Goal: Communication & Community: Share content

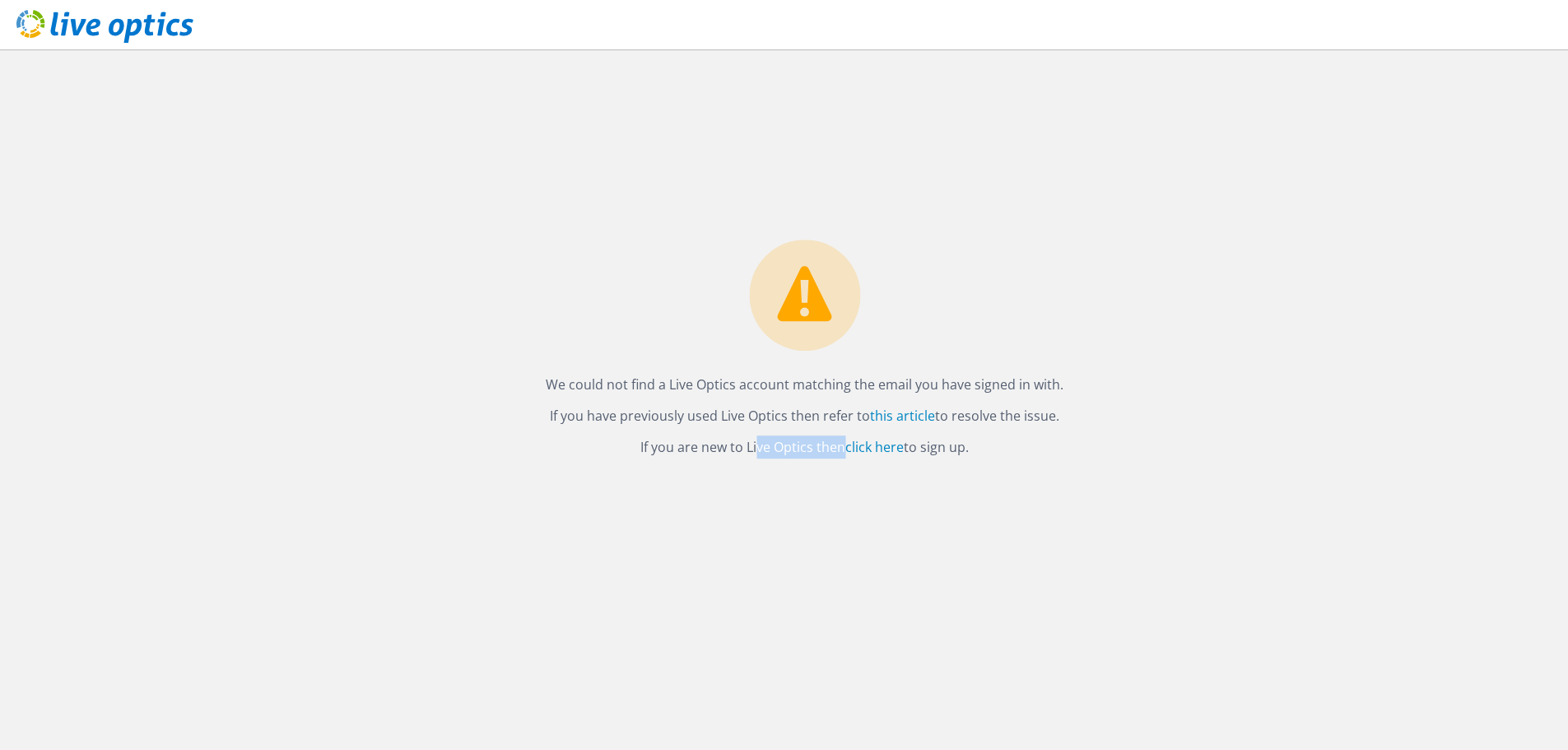
drag, startPoint x: 698, startPoint y: 450, endPoint x: 787, endPoint y: 448, distance: 89.0
click at [787, 448] on p "If you are new to Live Optics then click here to sign up." at bounding box center [804, 447] width 517 height 23
click at [894, 447] on link "click here" at bounding box center [874, 447] width 59 height 18
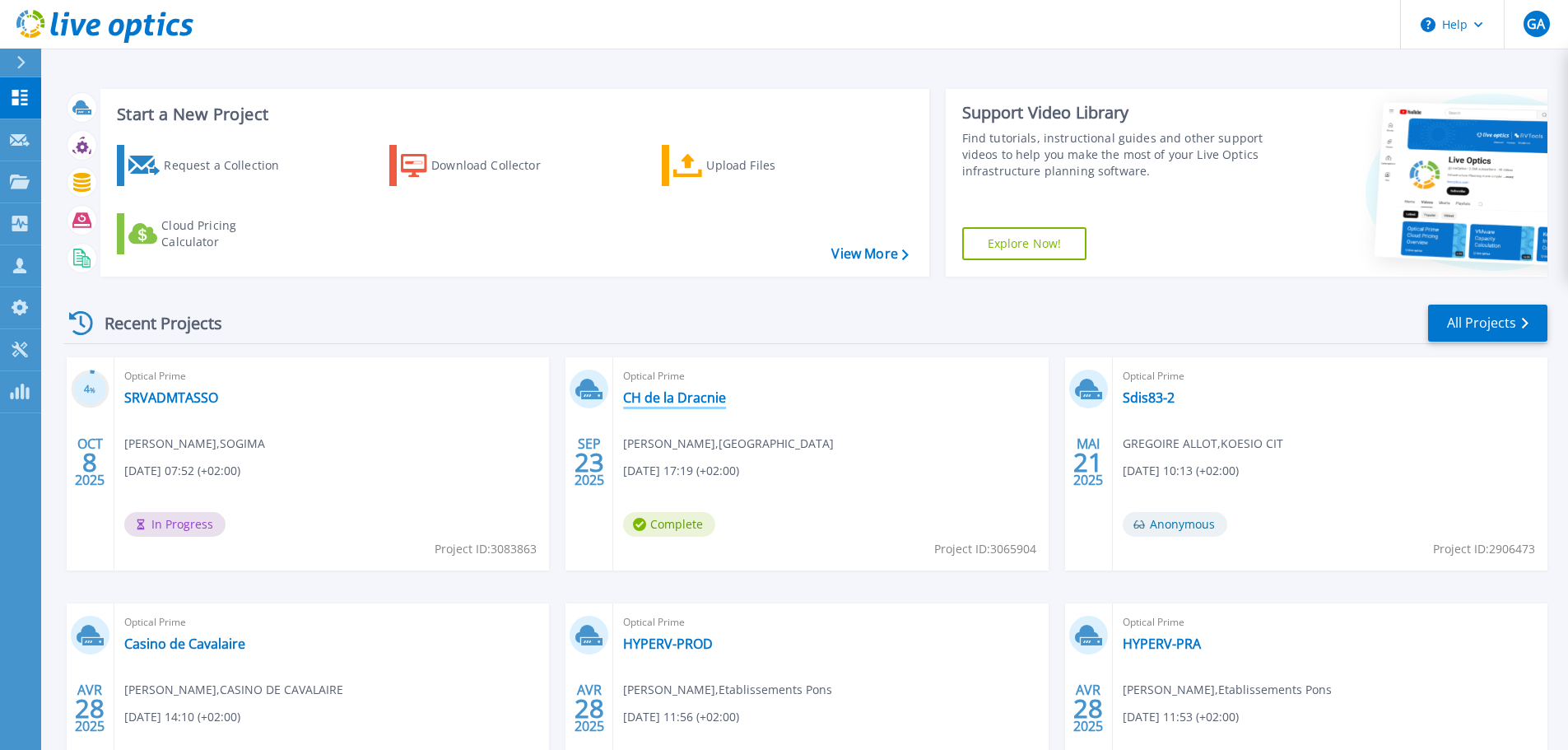
click at [669, 397] on link "CH de la Dracnie" at bounding box center [675, 397] width 103 height 16
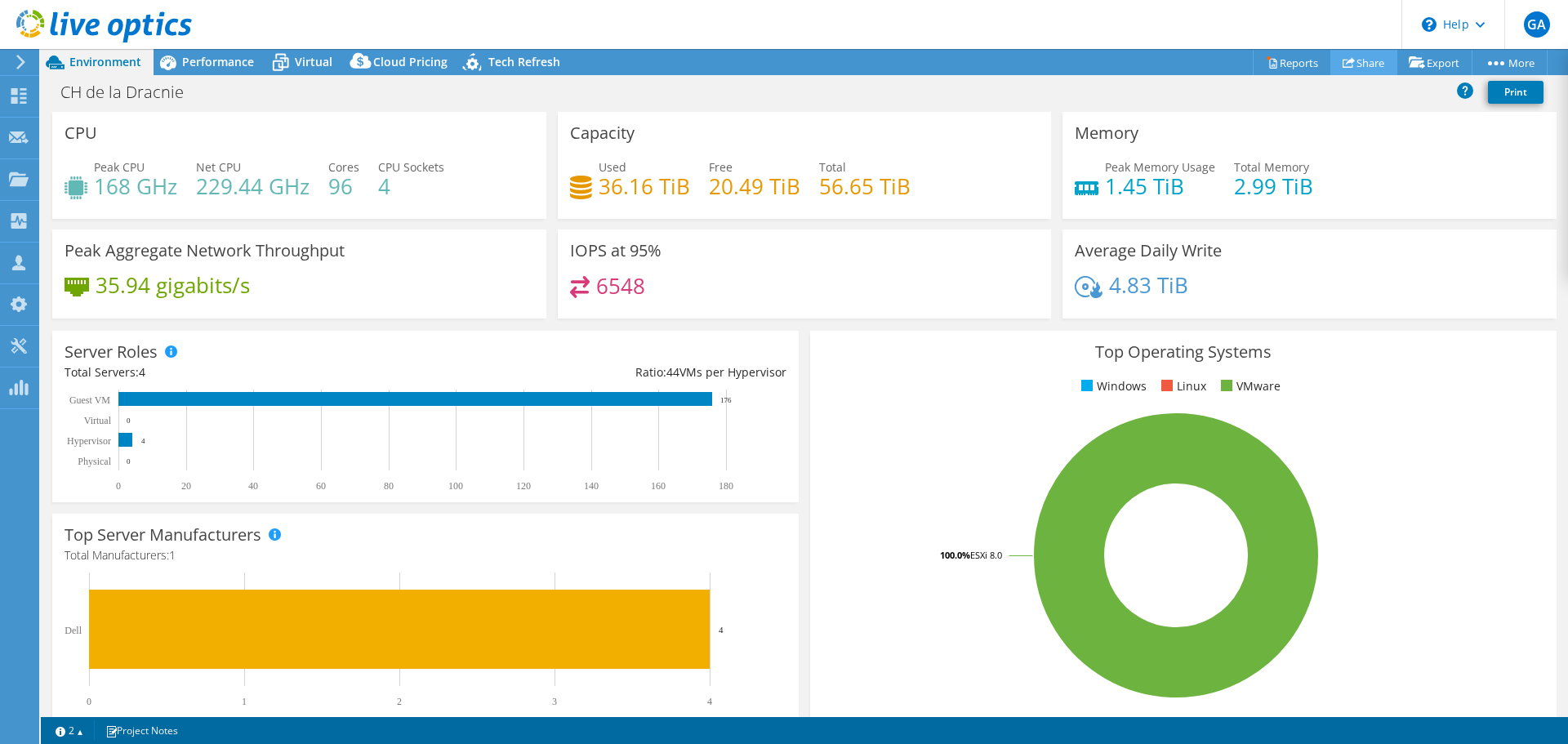
click at [1361, 61] on link "Share" at bounding box center [1364, 63] width 67 height 25
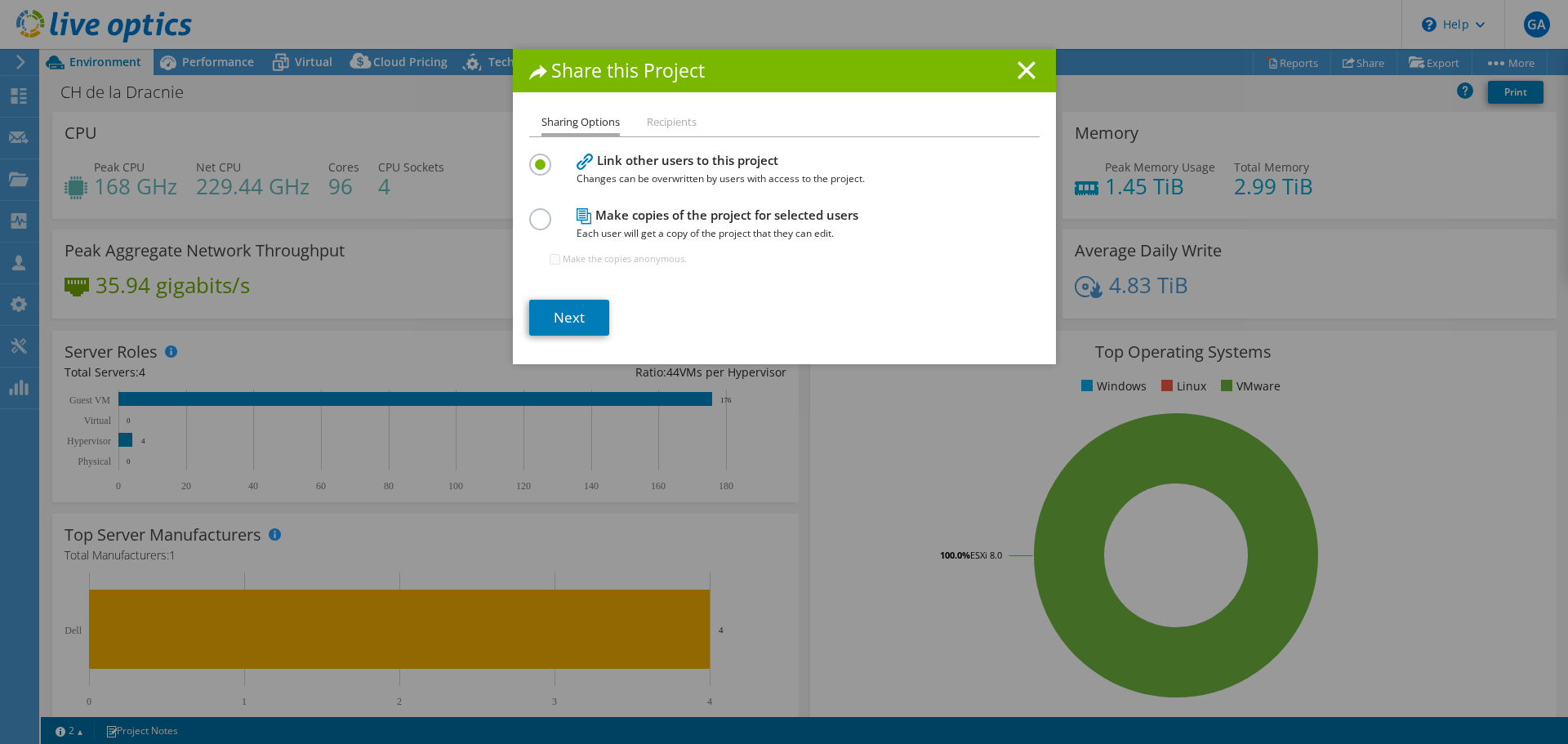
click at [676, 217] on h4 "Make copies of the project for selected users Each user will get a copy of the …" at bounding box center [780, 224] width 408 height 36
click at [531, 213] on label at bounding box center [543, 210] width 28 height 4
click at [0, 0] on input "radio" at bounding box center [0, 0] width 0 height 0
click at [550, 257] on input "Make the copies anonymous." at bounding box center [555, 260] width 11 height 11
click at [675, 125] on li "Recipients" at bounding box center [671, 123] width 50 height 20
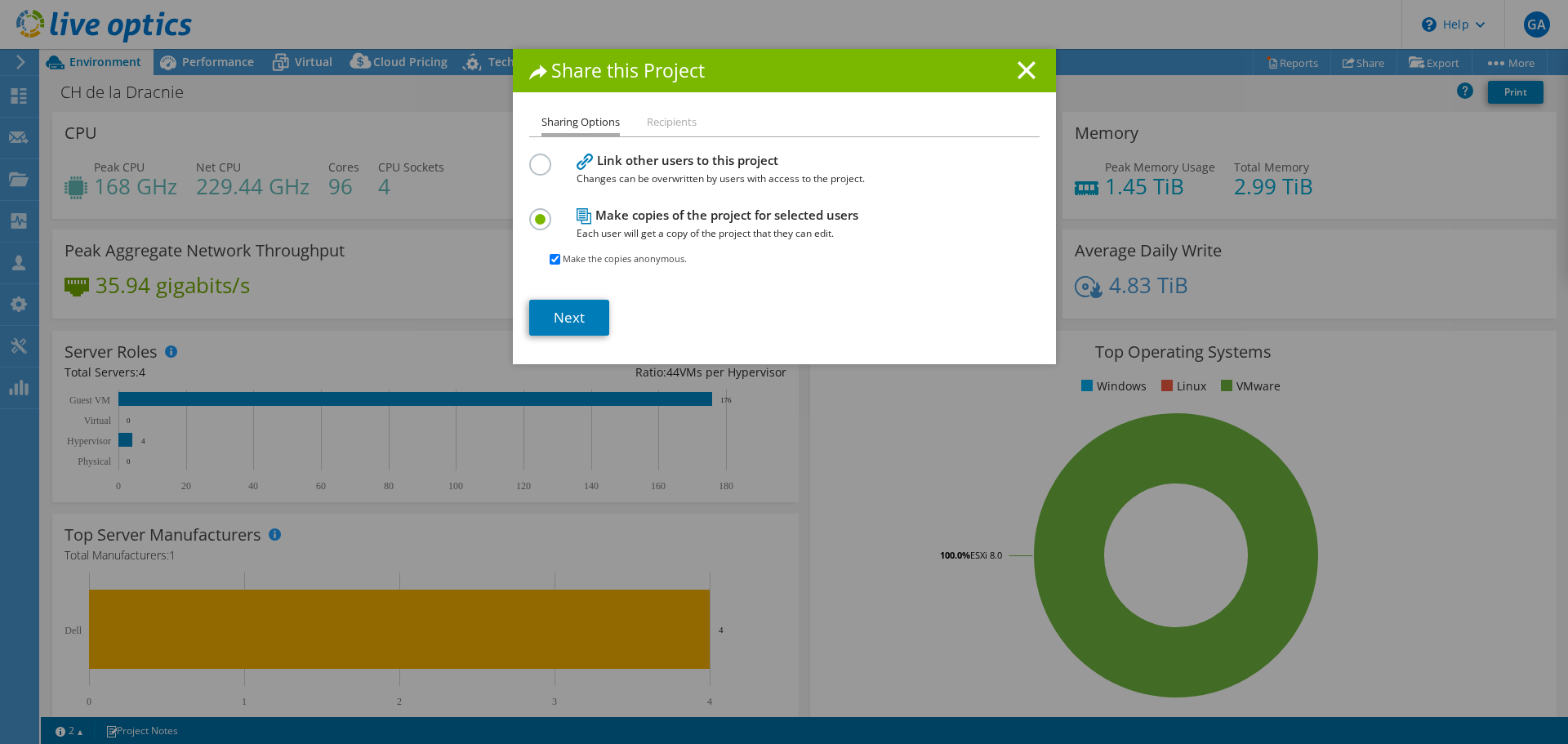
click at [535, 158] on label at bounding box center [543, 155] width 28 height 4
click at [0, 0] on input "radio" at bounding box center [0, 0] width 0 height 0
checkbox input "false"
click at [660, 118] on li "Recipients" at bounding box center [671, 123] width 50 height 20
click at [530, 213] on label at bounding box center [543, 210] width 28 height 4
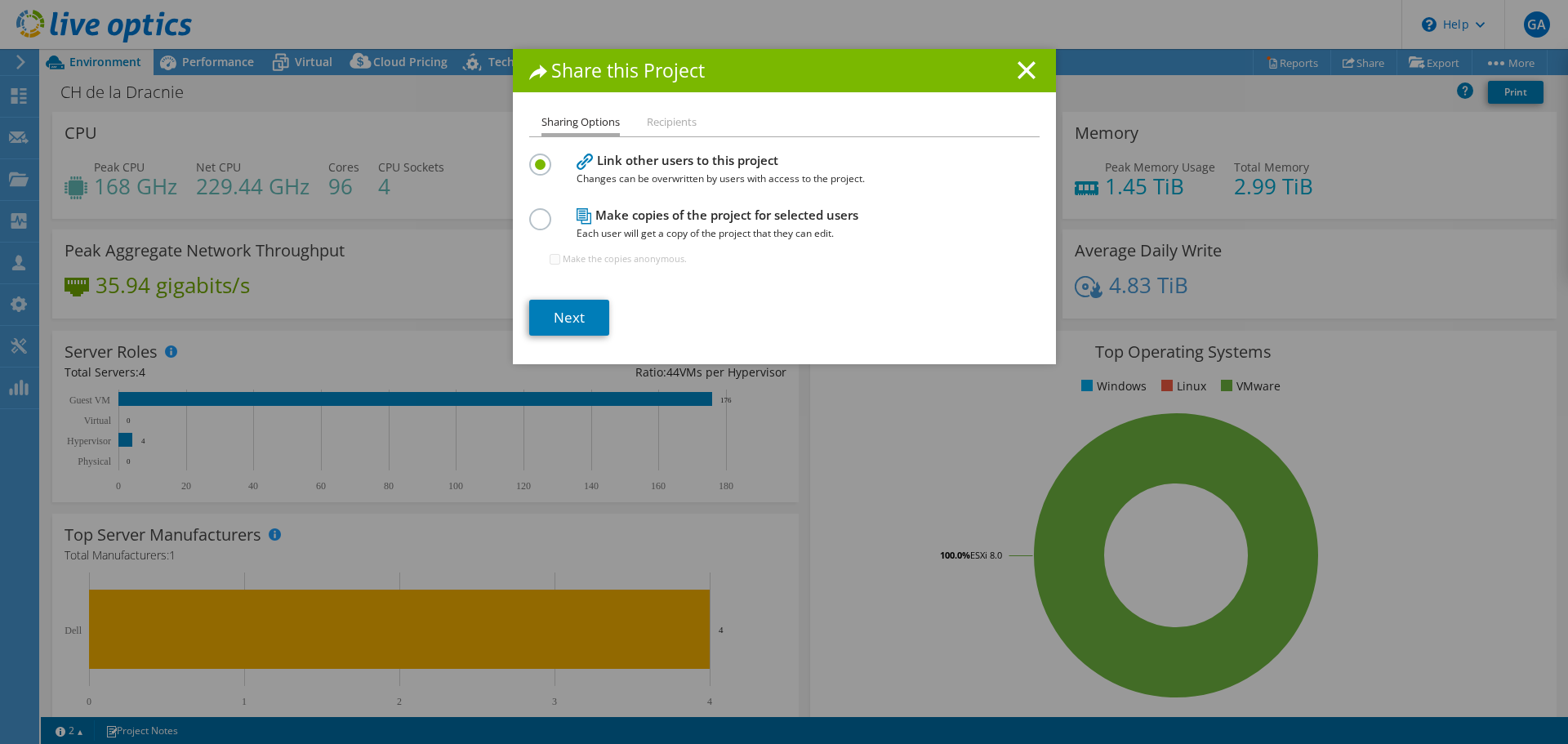
click at [0, 0] on input "radio" at bounding box center [0, 0] width 0 height 0
click at [662, 120] on li "Recipients" at bounding box center [671, 123] width 50 height 20
click at [667, 124] on li "Recipients" at bounding box center [671, 123] width 50 height 20
click at [590, 306] on link "Next" at bounding box center [570, 318] width 80 height 36
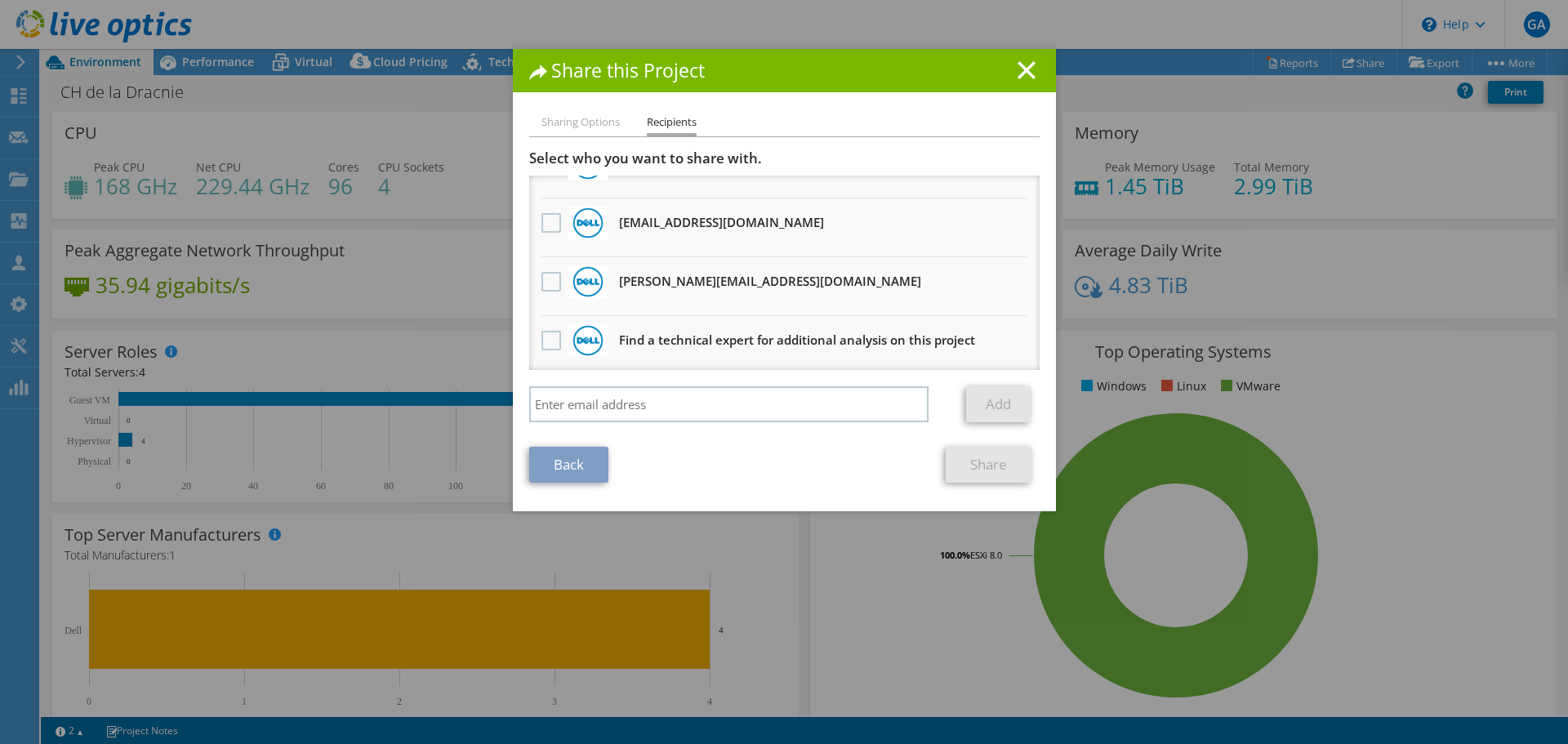
scroll to position [511, 0]
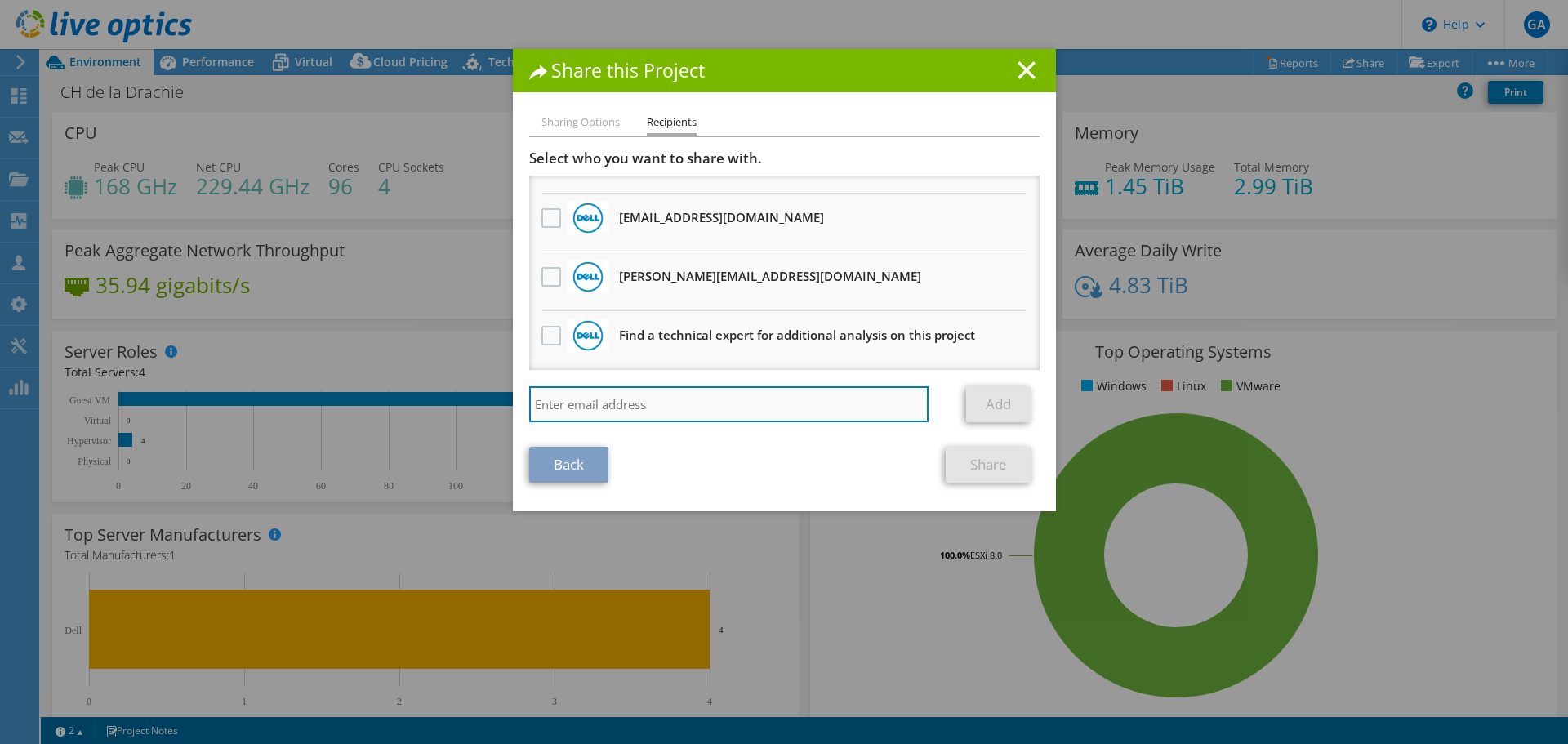
click at [643, 411] on input "search" at bounding box center [729, 404] width 401 height 36
type input "gregoire.allot@heliaq.fr"
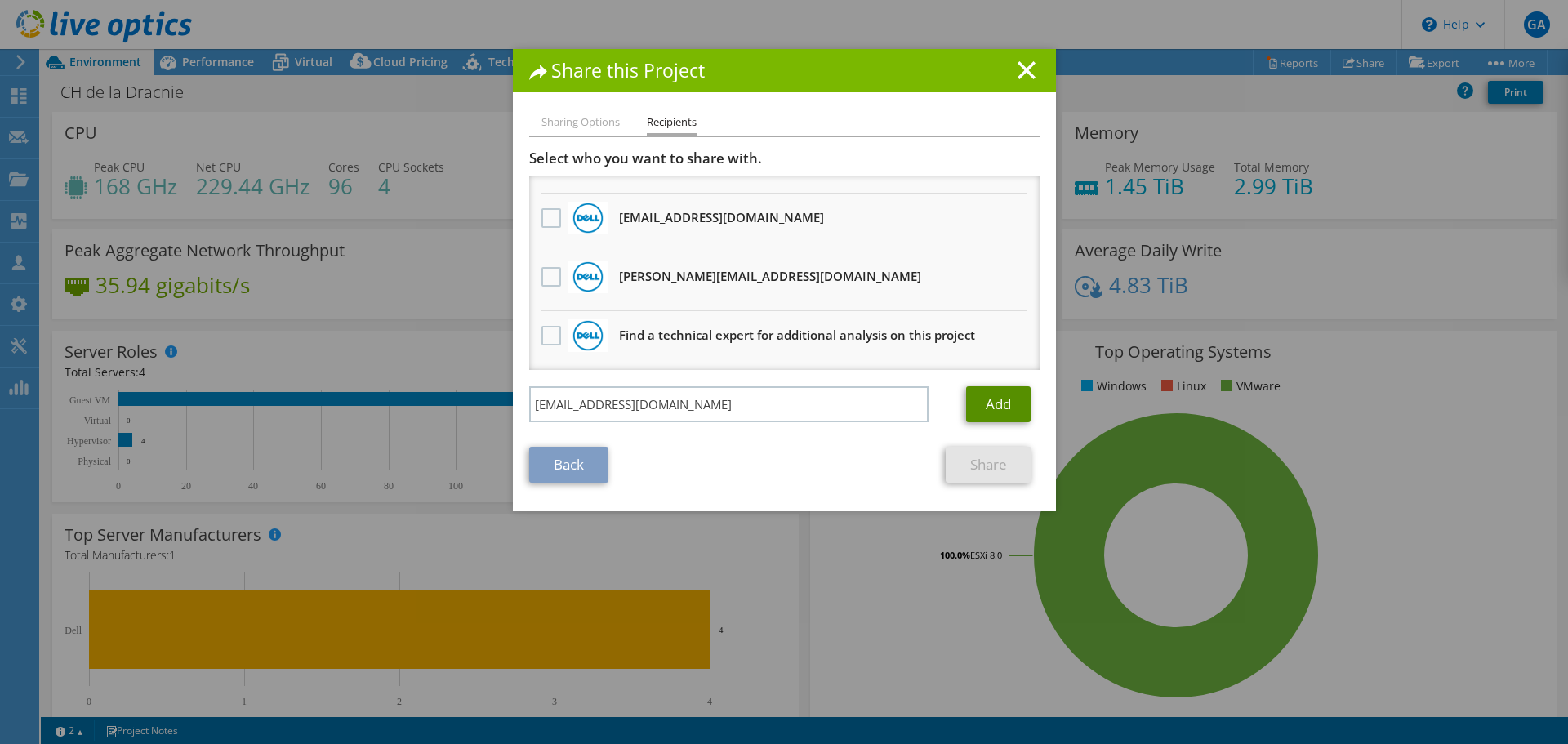
click at [997, 394] on link "Add" at bounding box center [998, 404] width 65 height 36
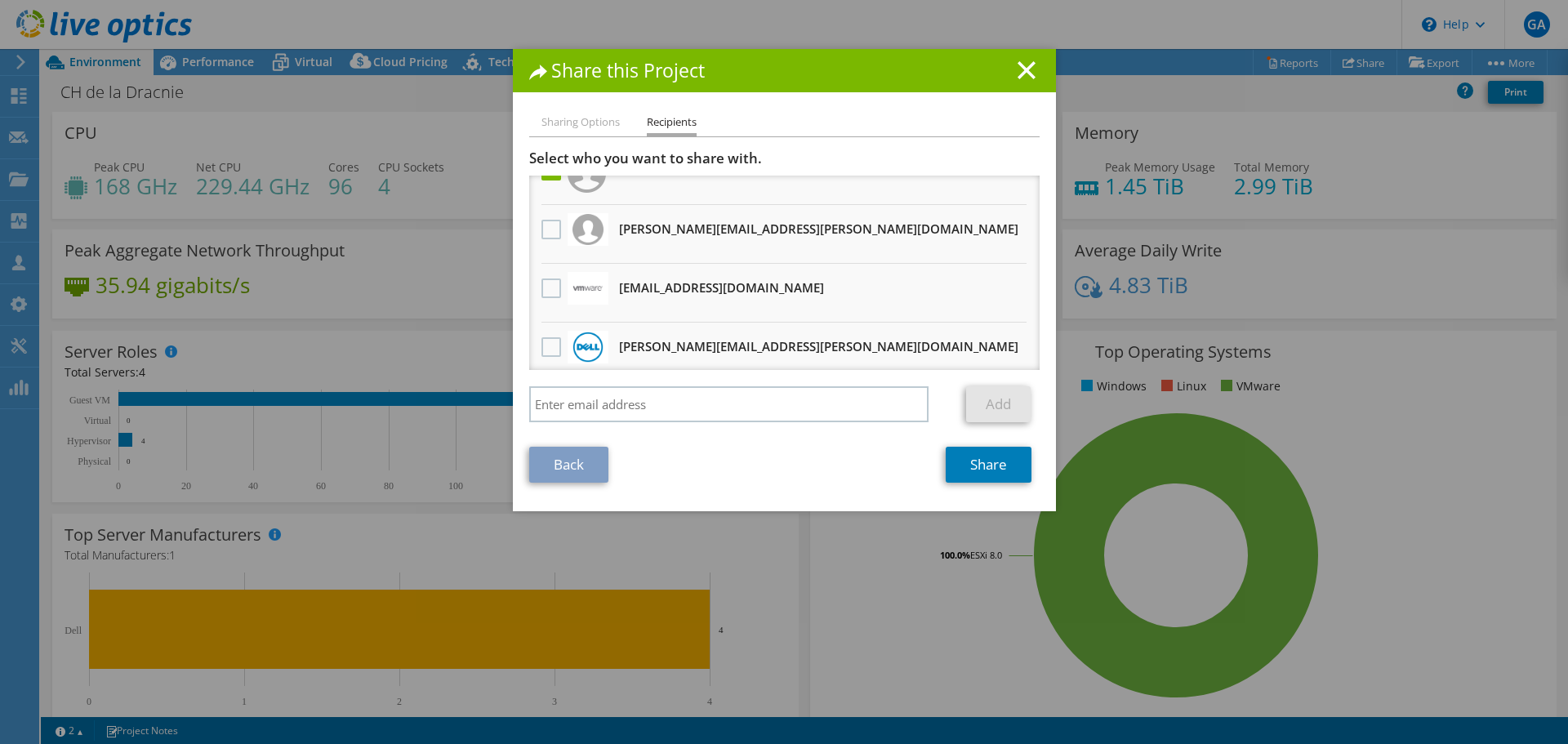
scroll to position [0, 0]
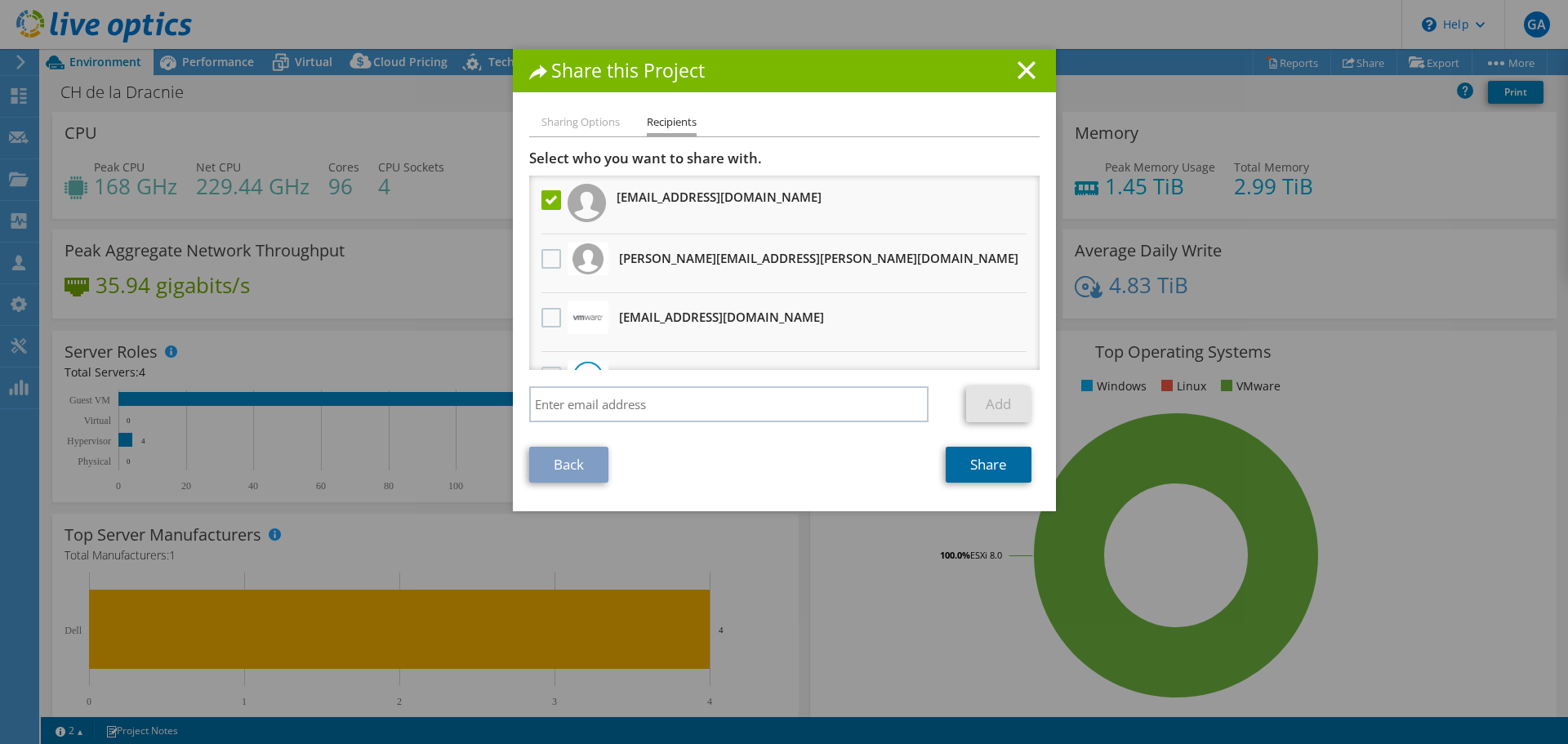
click at [980, 467] on link "Share" at bounding box center [988, 465] width 85 height 36
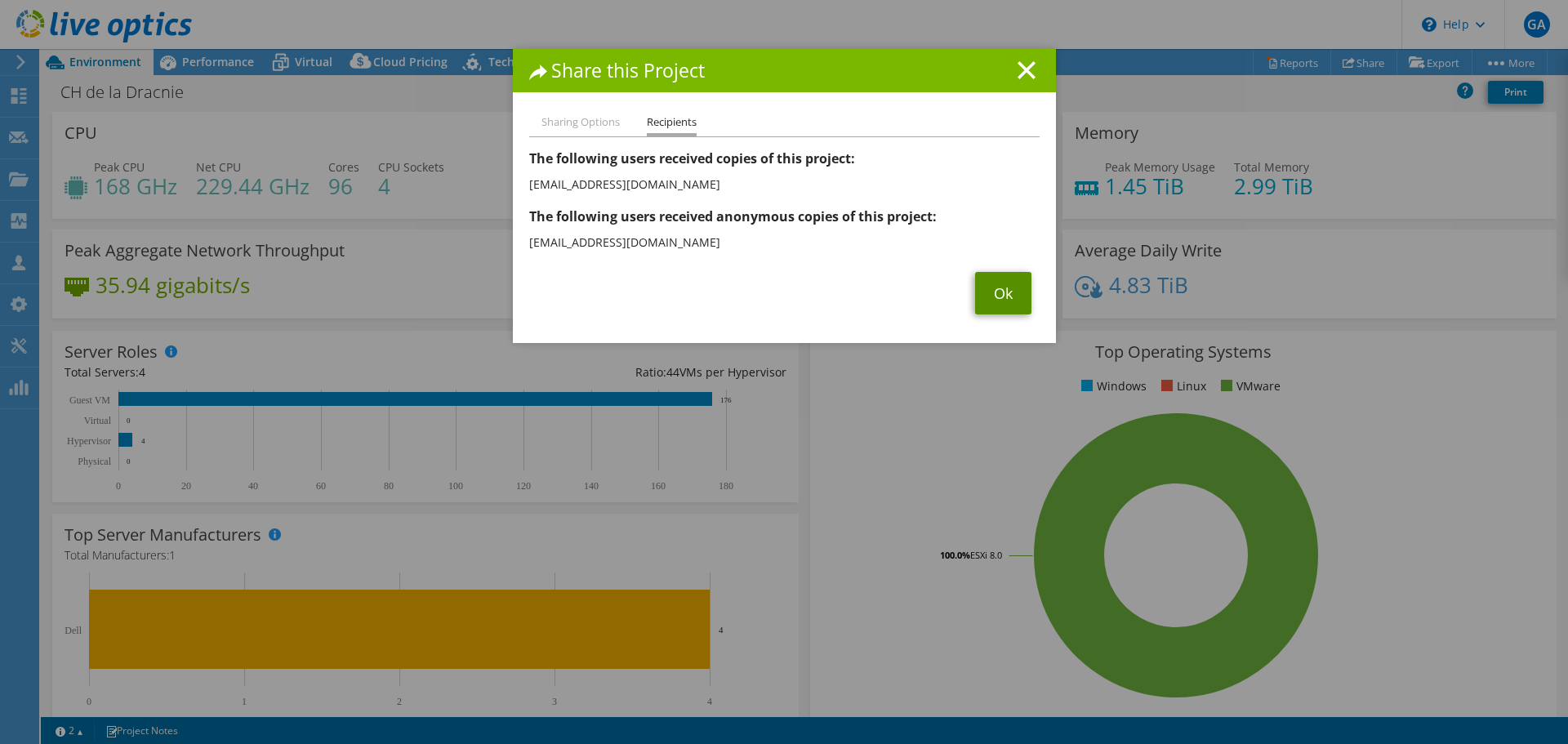
click at [983, 293] on link "Ok" at bounding box center [1003, 293] width 56 height 43
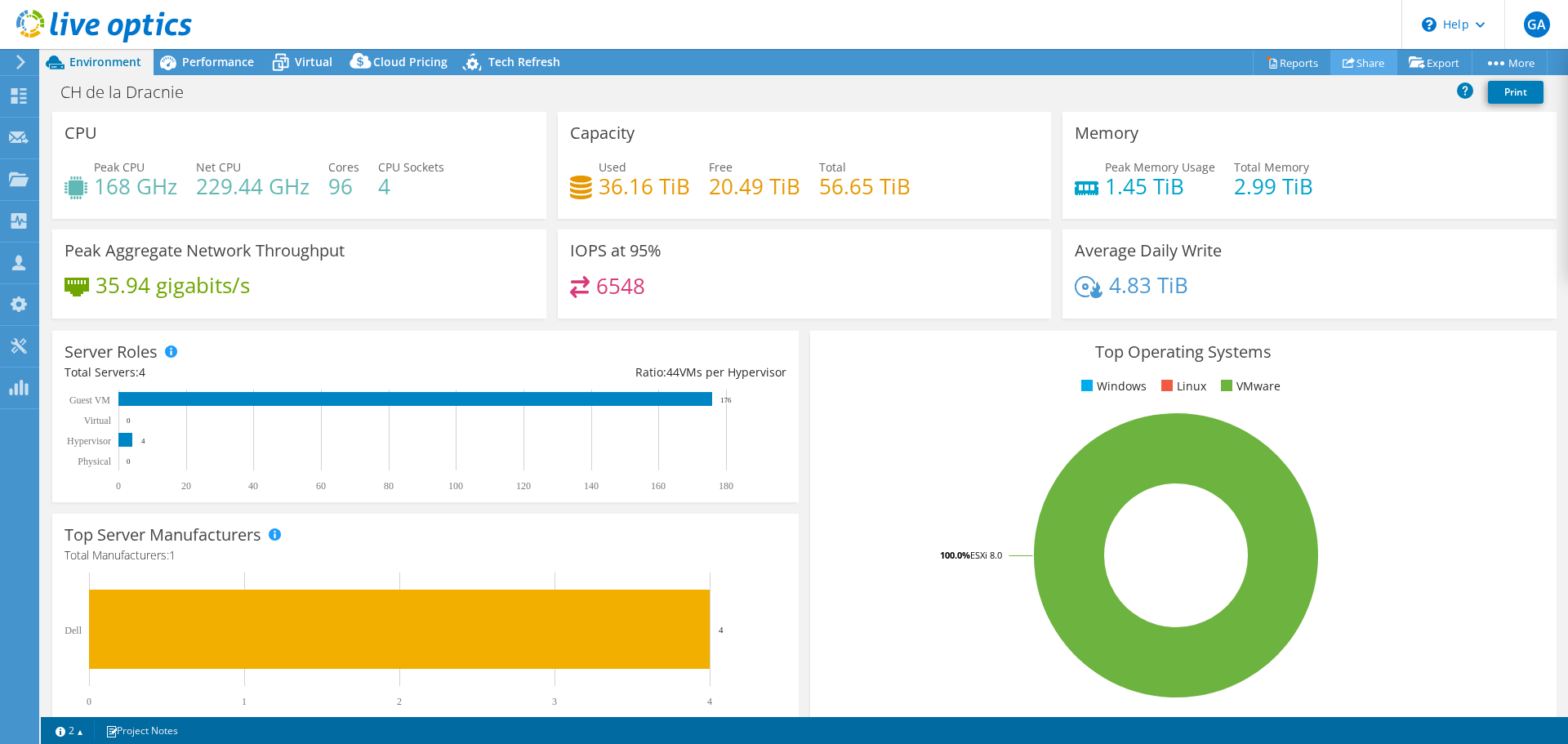
click at [1343, 64] on icon at bounding box center [1348, 62] width 12 height 12
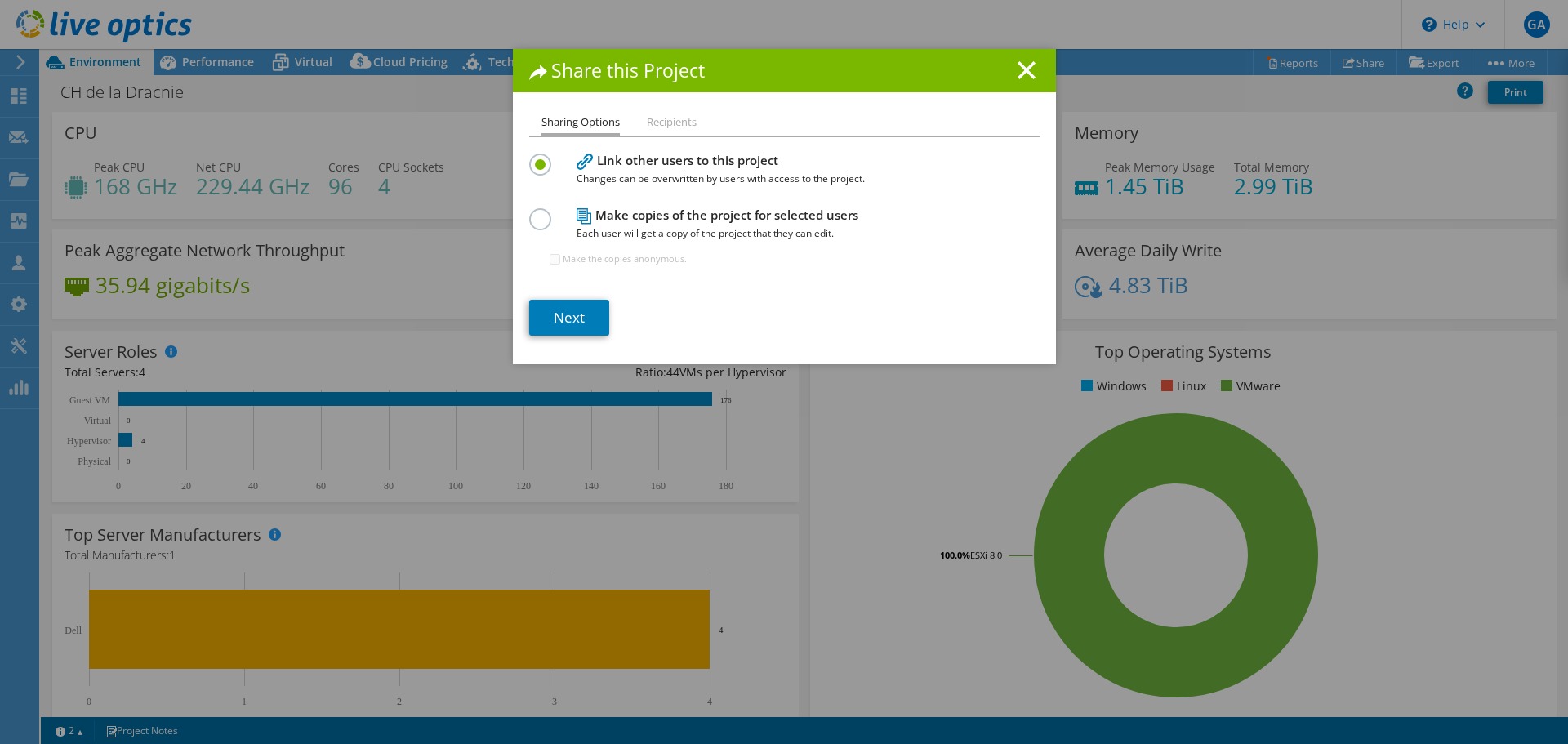
click at [545, 116] on li "Sharing Options" at bounding box center [581, 124] width 78 height 24
click at [556, 320] on link "Next" at bounding box center [570, 318] width 80 height 36
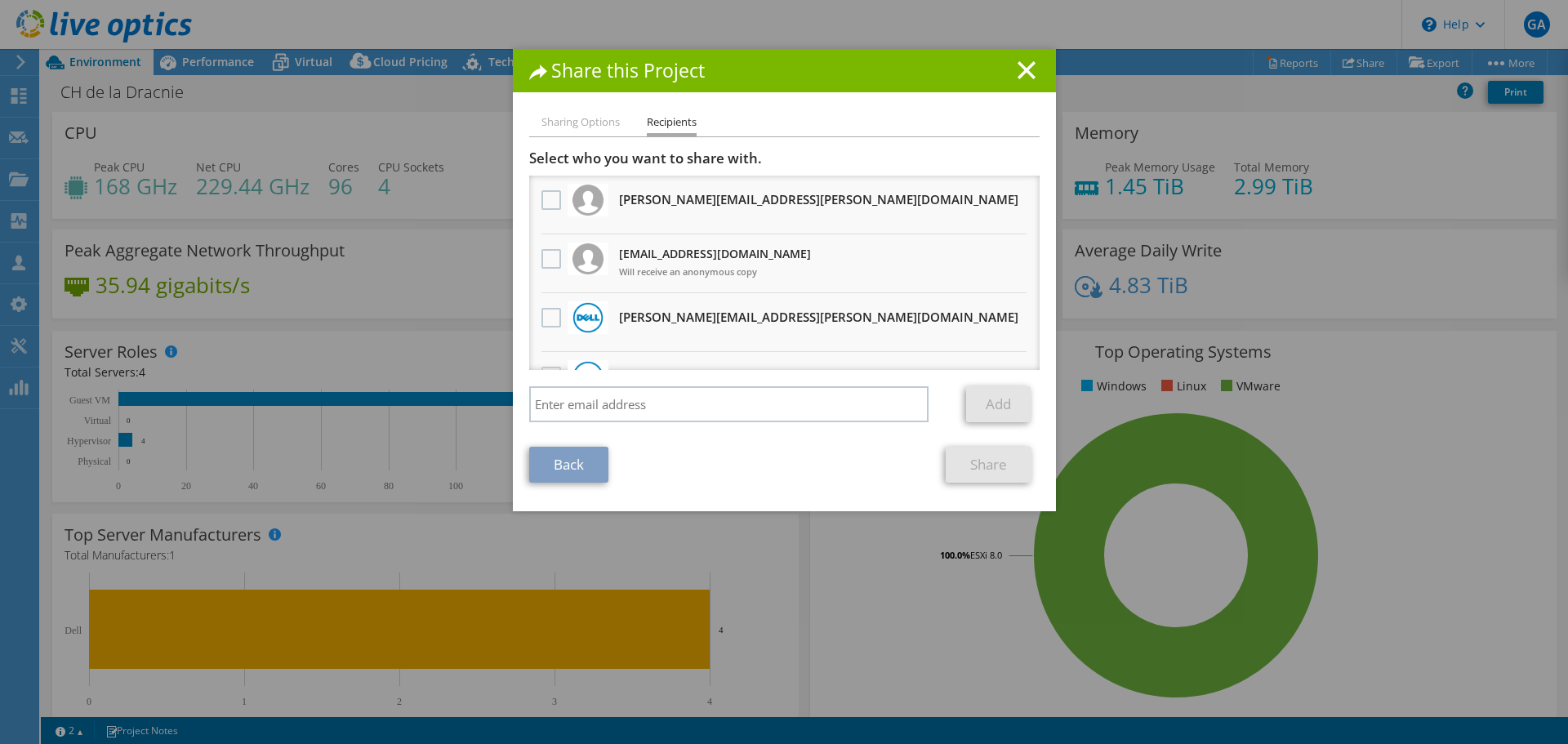
click at [551, 118] on li "Sharing Options" at bounding box center [581, 123] width 78 height 20
click at [541, 263] on label at bounding box center [553, 259] width 24 height 20
click at [0, 0] on input "checkbox" at bounding box center [0, 0] width 0 height 0
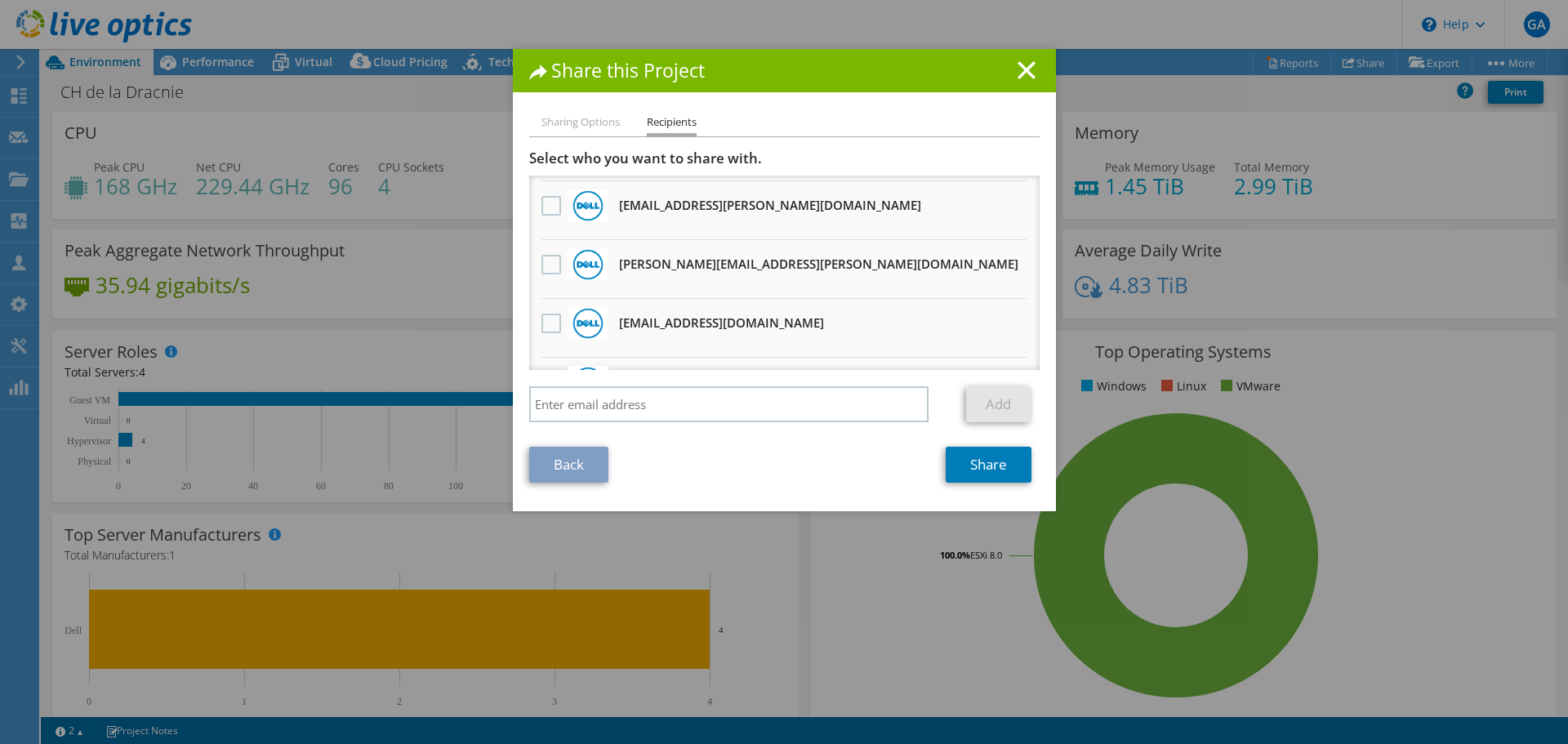
scroll to position [511, 0]
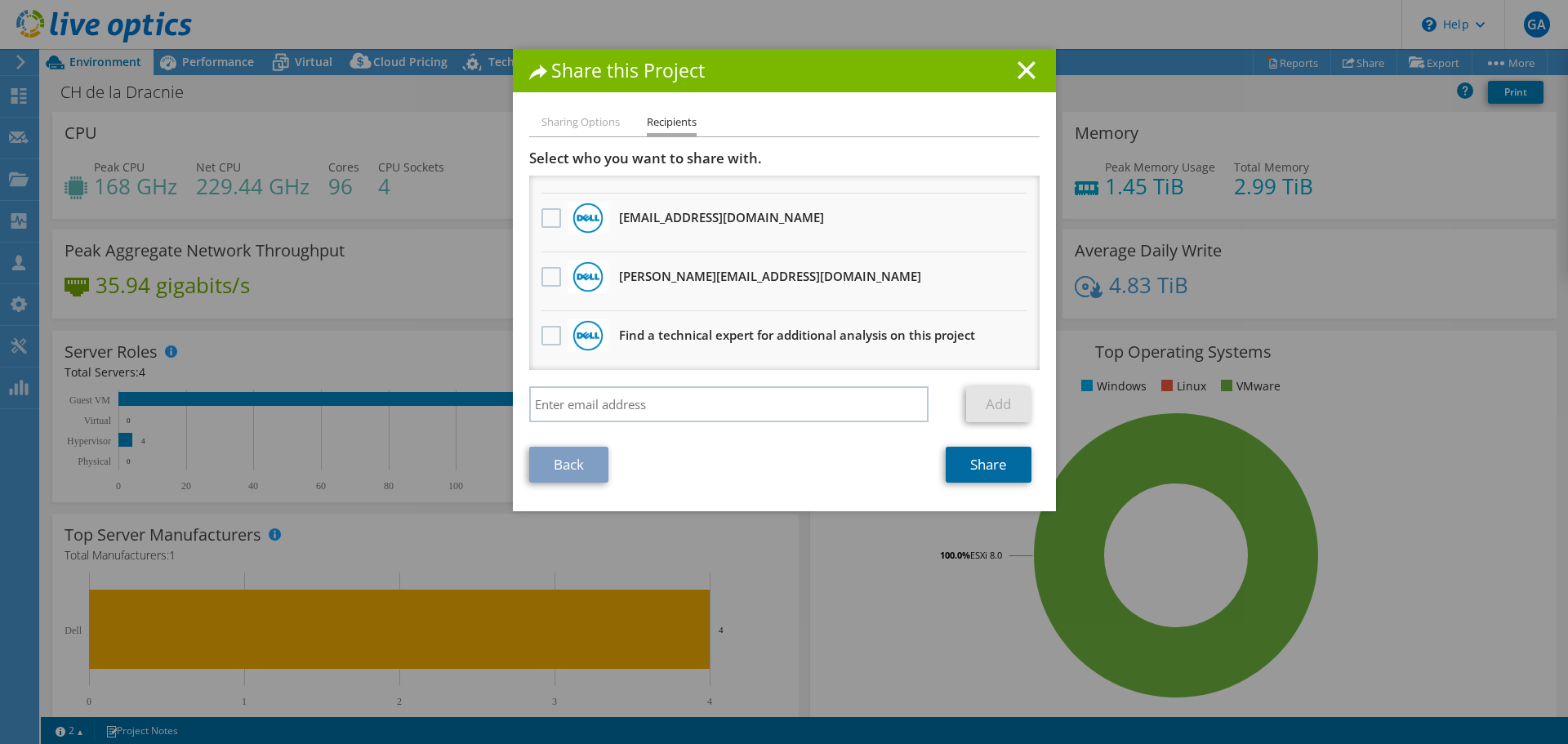
click at [1016, 473] on link "Share" at bounding box center [988, 465] width 85 height 36
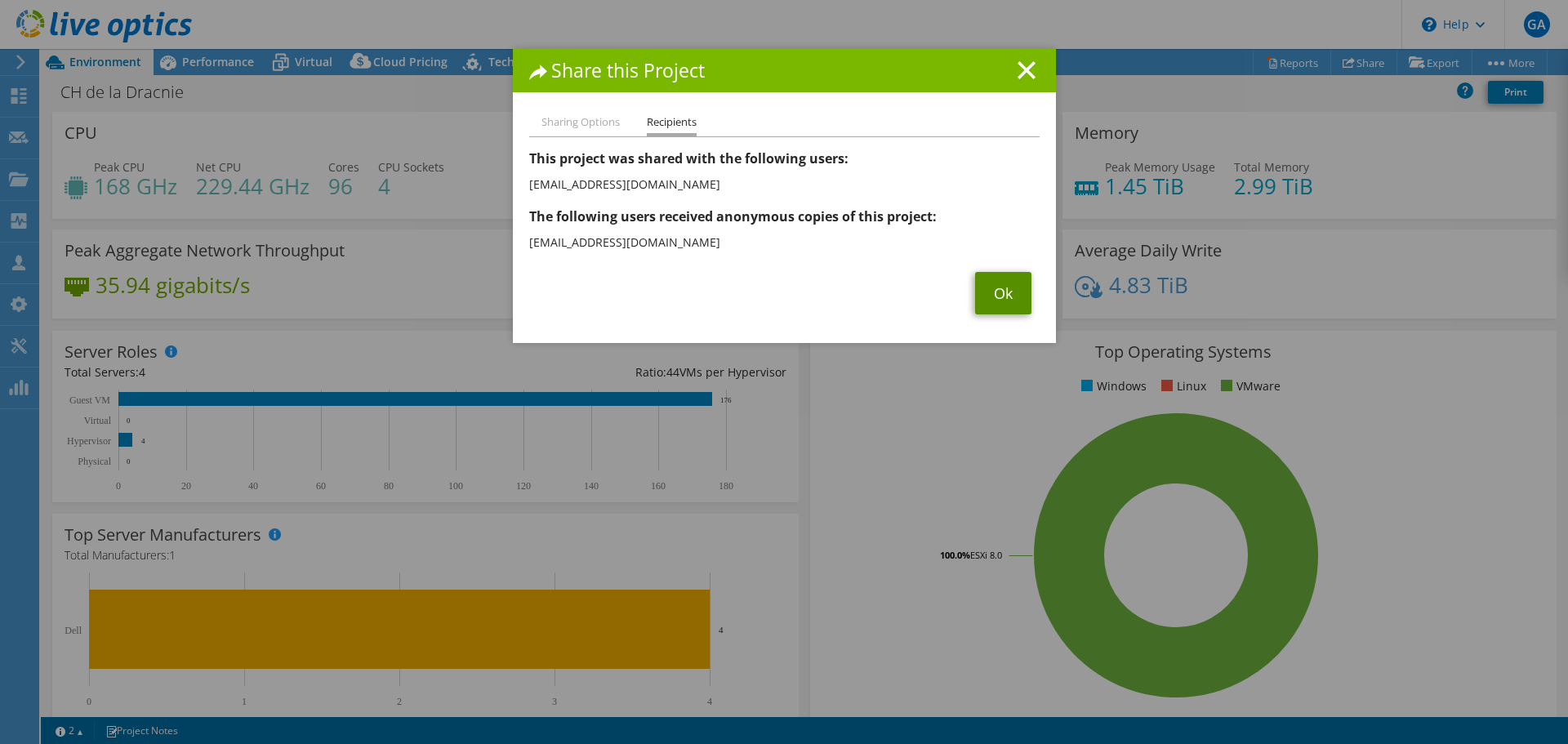
click at [985, 293] on link "Ok" at bounding box center [1003, 293] width 56 height 43
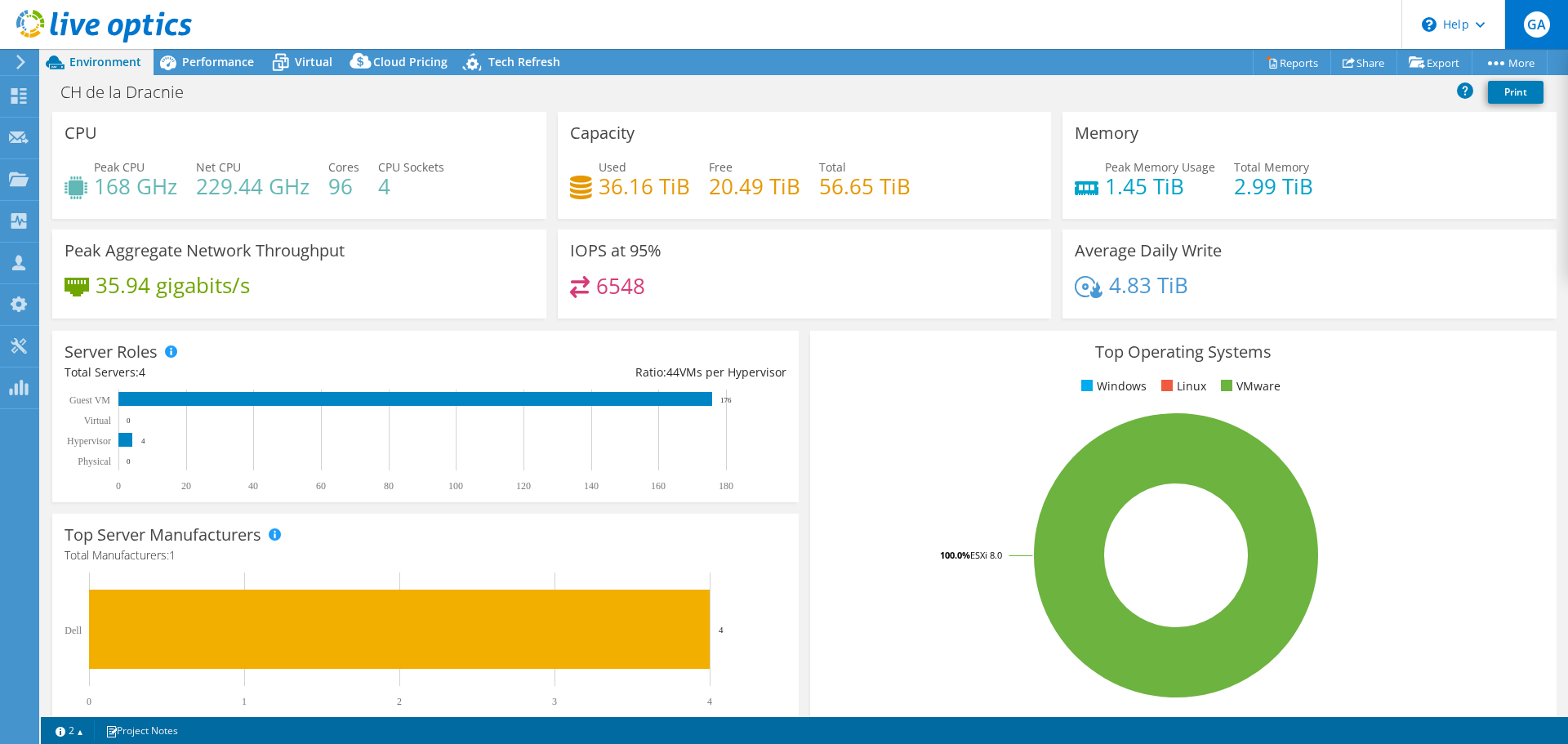
click at [1542, 41] on div "GA" at bounding box center [1536, 25] width 64 height 49
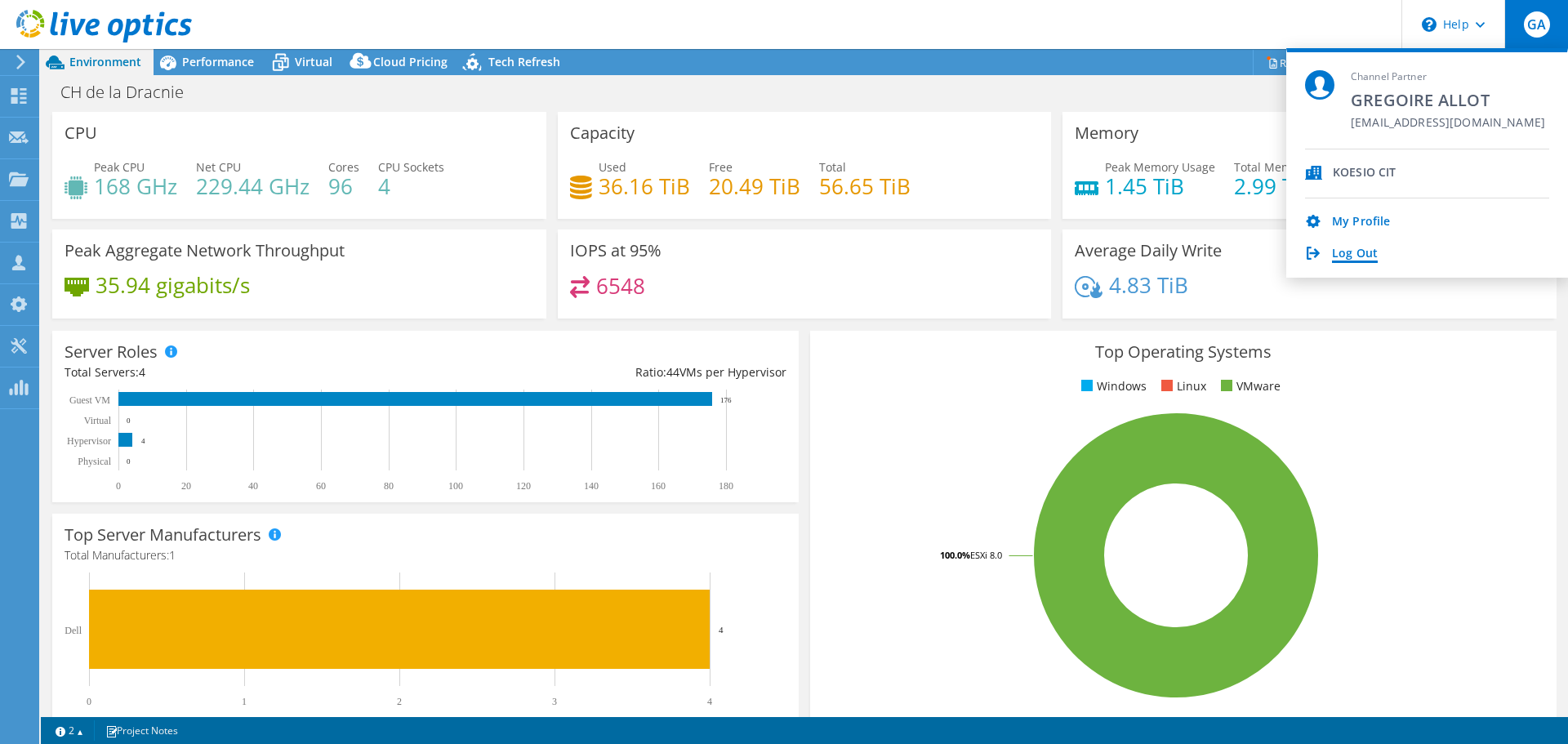
drag, startPoint x: 1355, startPoint y: 250, endPoint x: 1363, endPoint y: 262, distance: 14.4
click at [1355, 250] on link "Log Out" at bounding box center [1355, 253] width 45 height 15
